Goal: Information Seeking & Learning: Learn about a topic

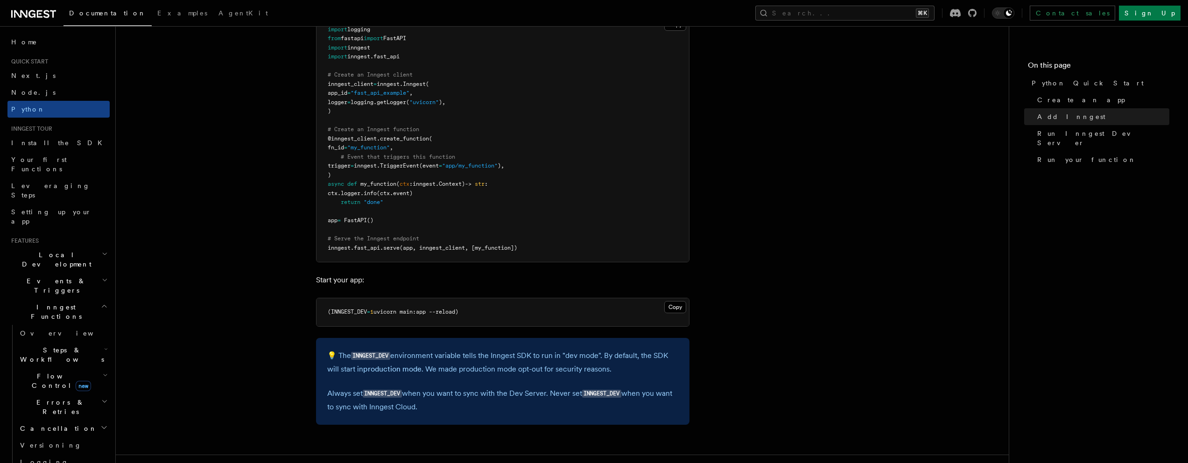
scroll to position [706, 0]
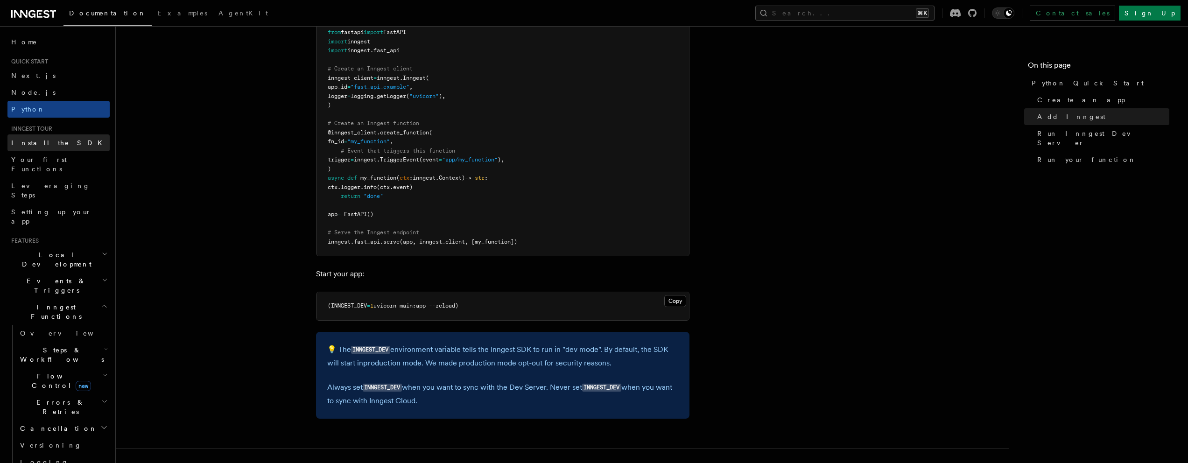
click at [46, 141] on span "Install the SDK" at bounding box center [59, 142] width 97 height 7
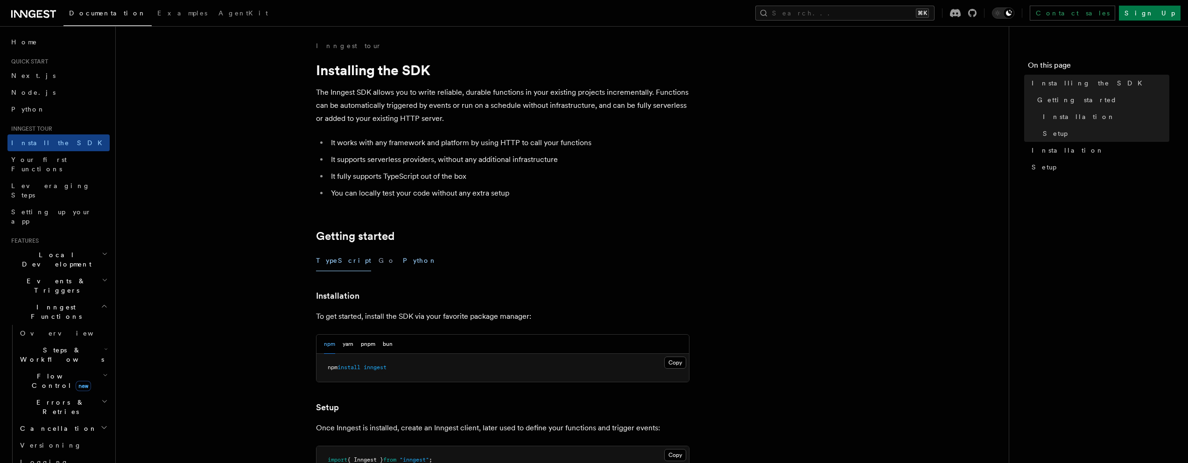
click at [403, 262] on button "Python" at bounding box center [420, 260] width 34 height 21
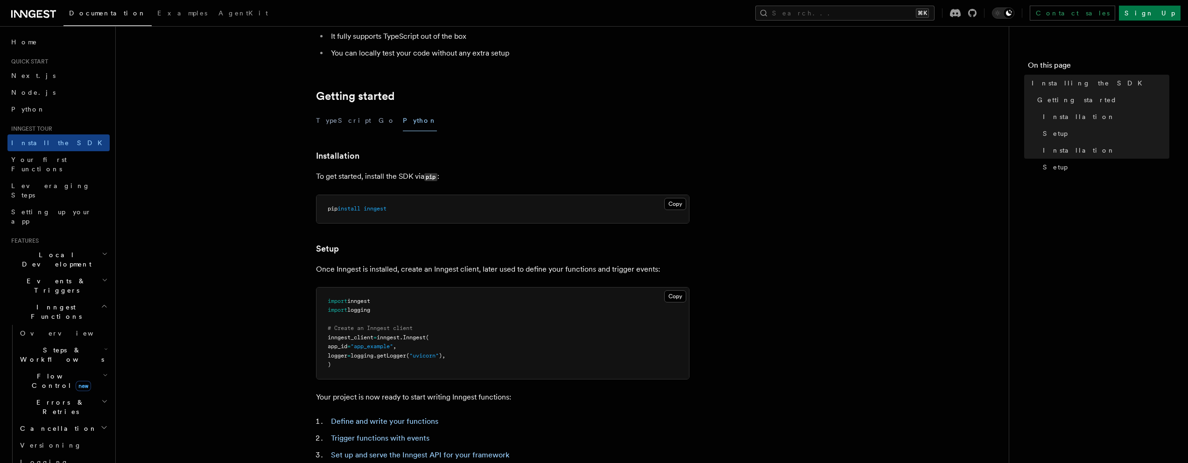
scroll to position [281, 0]
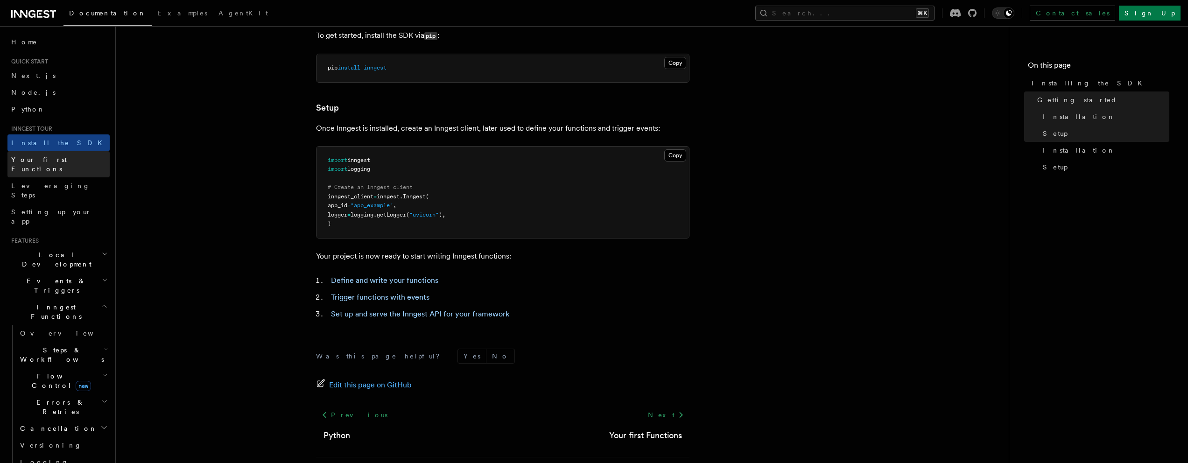
click at [70, 162] on link "Your first Functions" at bounding box center [58, 164] width 102 height 26
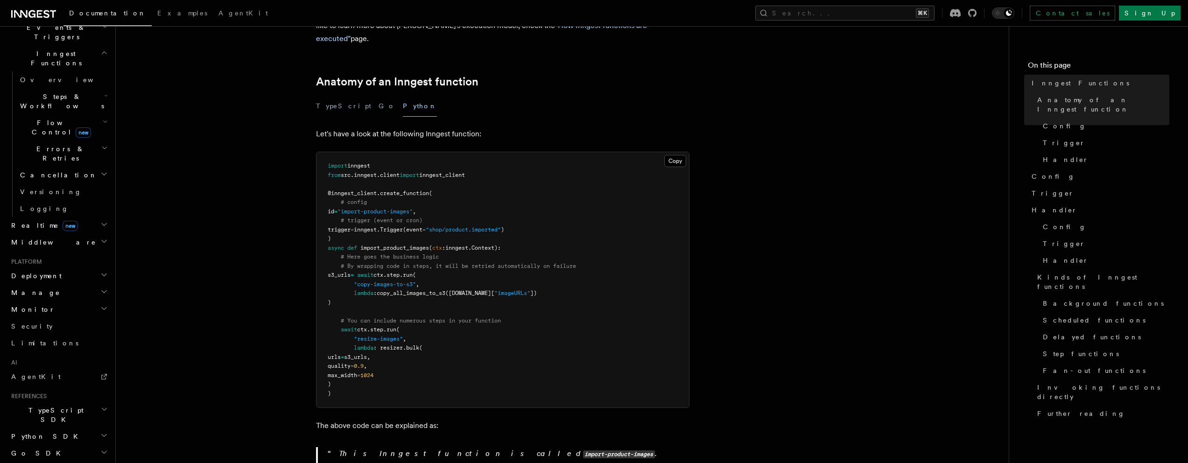
scroll to position [284, 0]
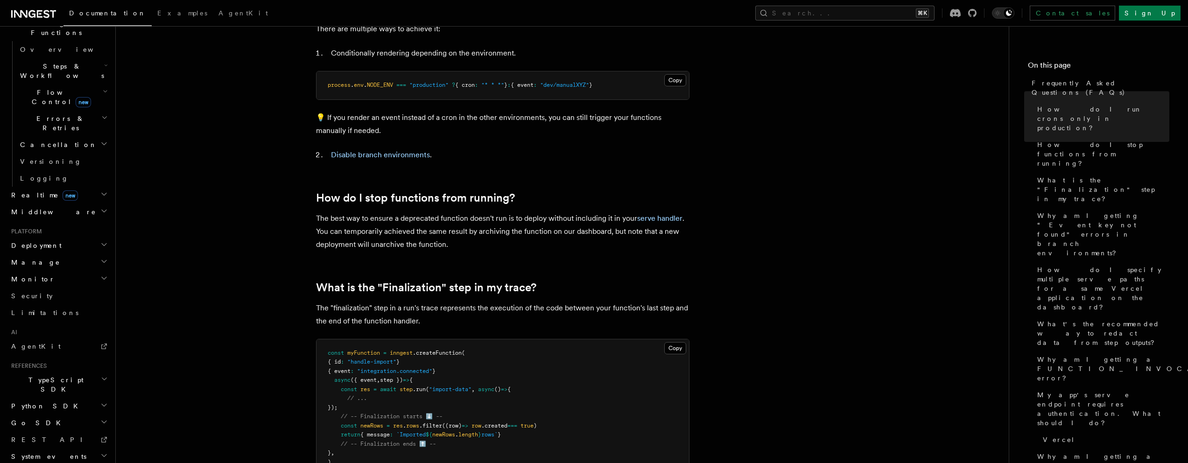
scroll to position [502, 0]
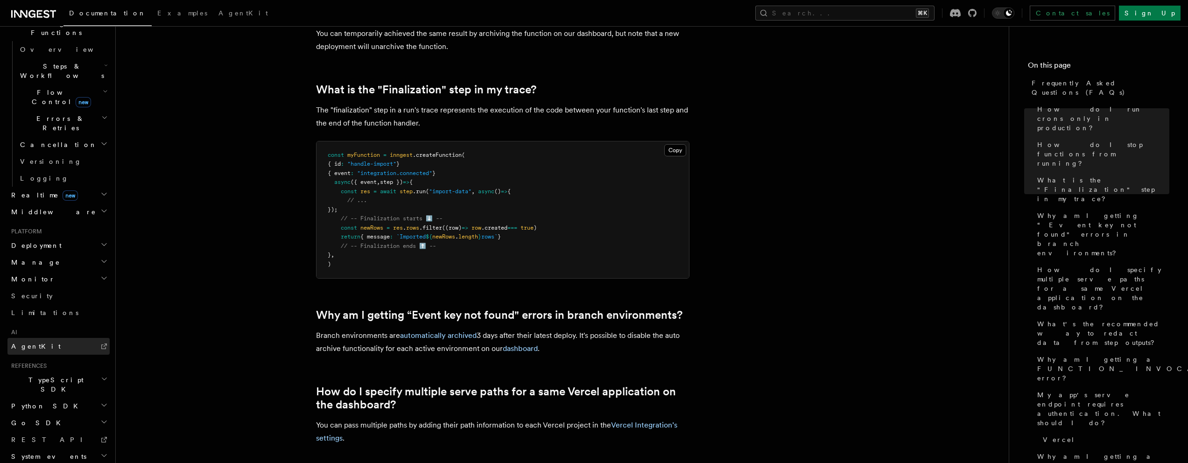
click at [55, 338] on link "AgentKit" at bounding box center [58, 346] width 102 height 17
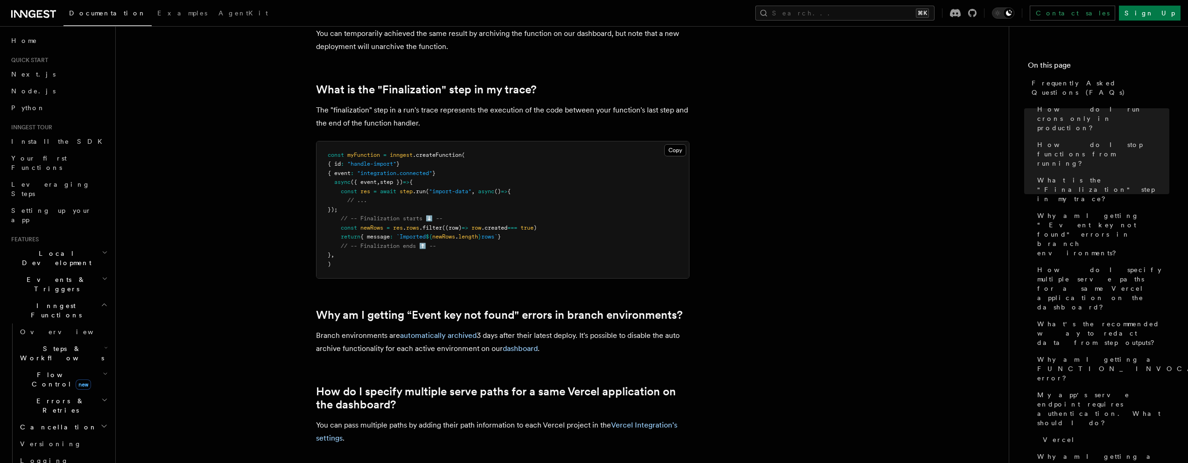
scroll to position [0, 0]
click at [39, 142] on span "Install the SDK" at bounding box center [59, 142] width 97 height 7
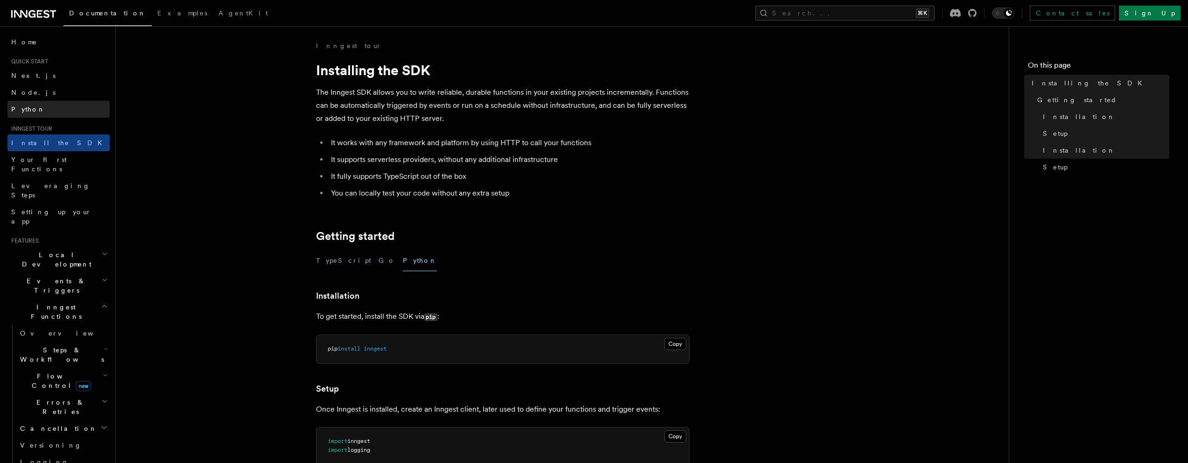
click at [25, 115] on link "Python" at bounding box center [58, 109] width 102 height 17
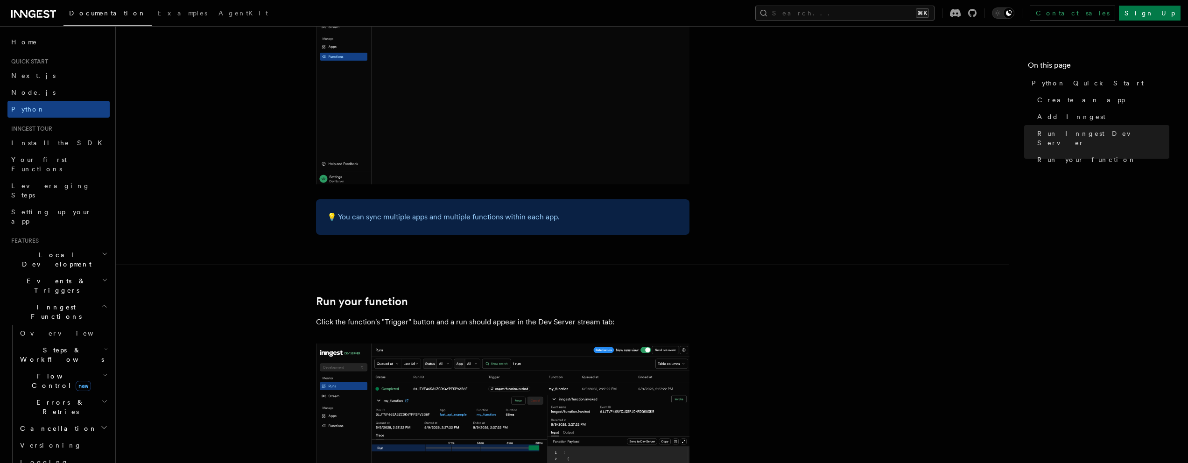
scroll to position [1897, 0]
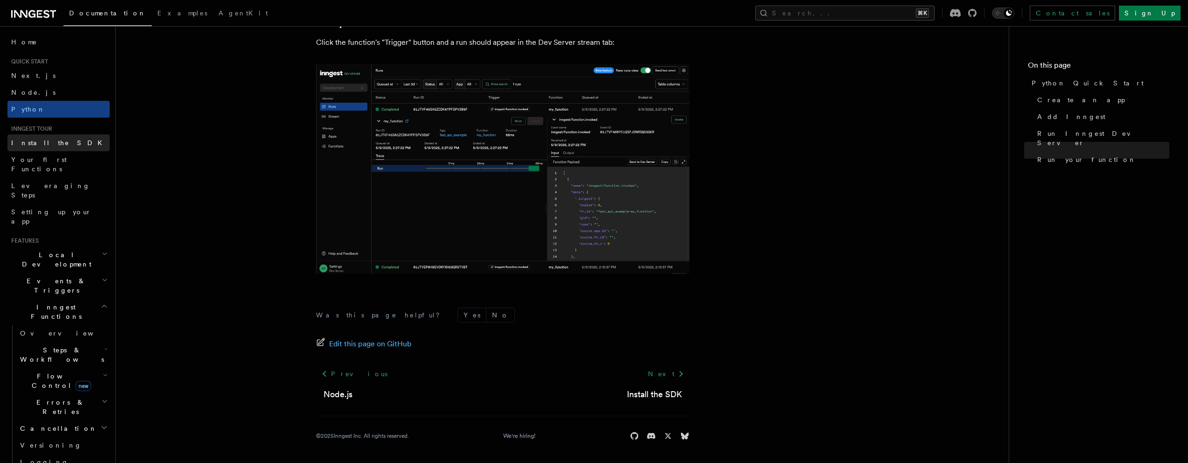
click at [45, 148] on link "Install the SDK" at bounding box center [58, 142] width 102 height 17
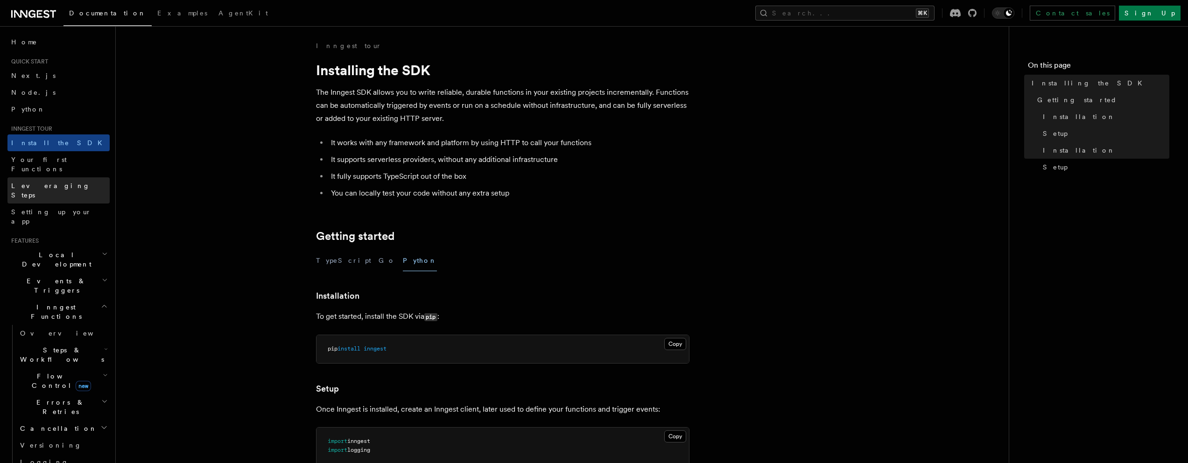
click at [62, 177] on link "Leveraging Steps" at bounding box center [58, 190] width 102 height 26
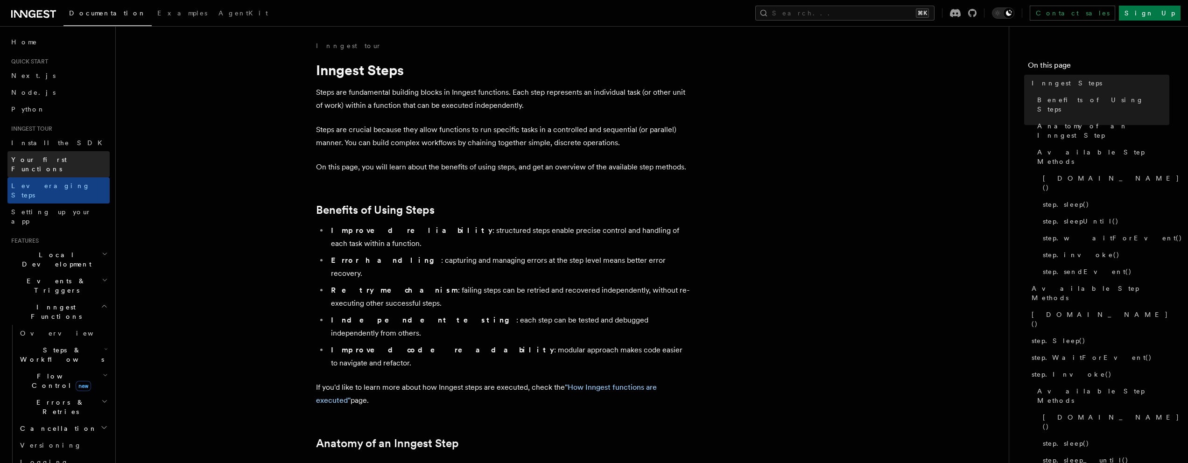
click at [62, 165] on link "Your first Functions" at bounding box center [58, 164] width 102 height 26
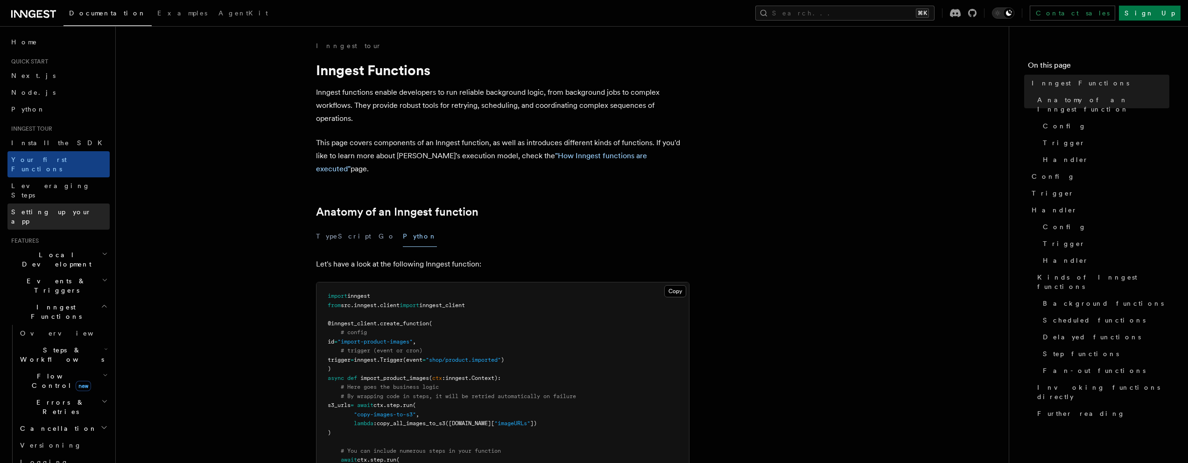
click at [57, 208] on span "Setting up your app" at bounding box center [51, 216] width 80 height 17
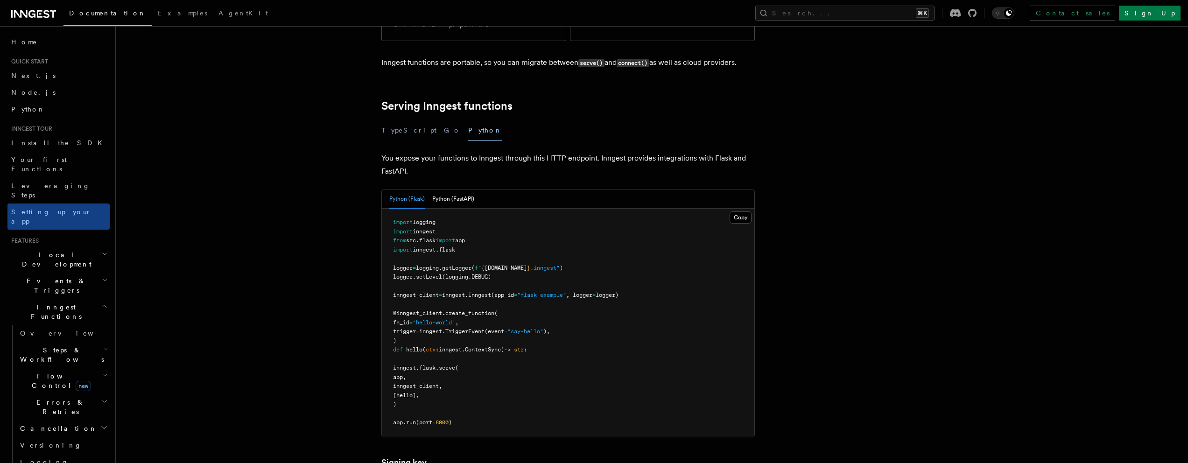
scroll to position [380, 0]
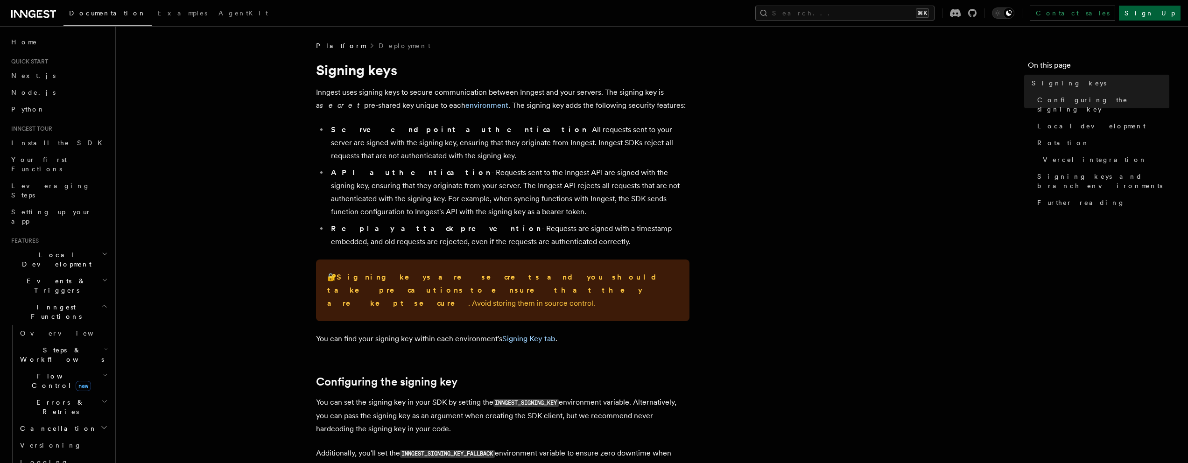
click at [1158, 20] on link "Sign Up" at bounding box center [1150, 13] width 62 height 15
